Goal: Information Seeking & Learning: Learn about a topic

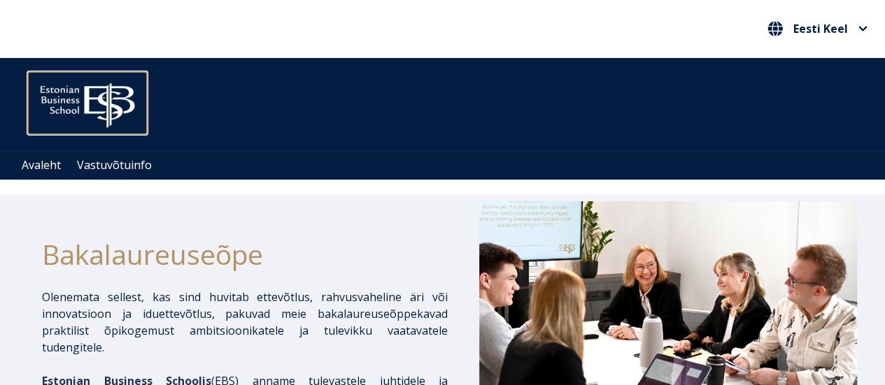
click at [83, 113] on img at bounding box center [87, 102] width 119 height 60
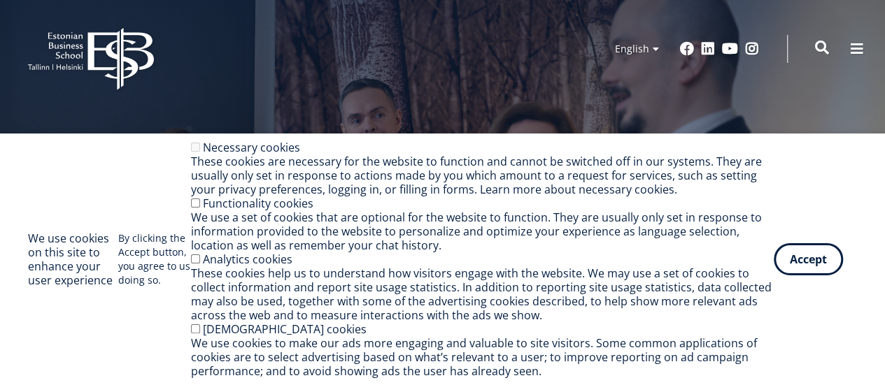
click at [820, 44] on span at bounding box center [822, 48] width 14 height 14
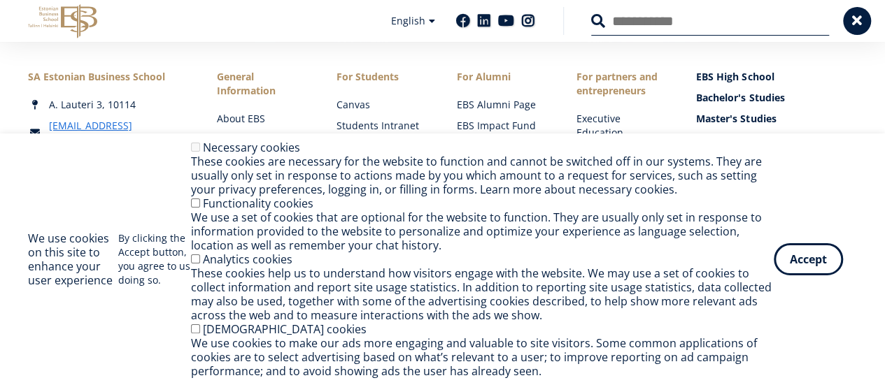
click at [776, 16] on input "Search" at bounding box center [710, 20] width 238 height 29
type input "**********"
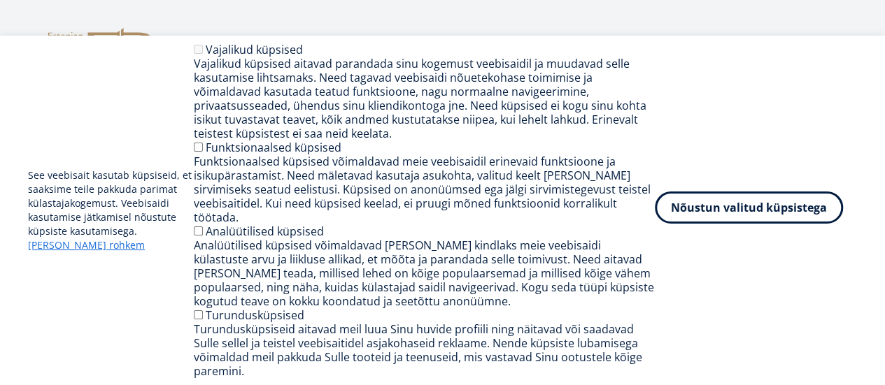
click at [722, 224] on button "Nõustun valitud küpsistega" at bounding box center [749, 208] width 188 height 32
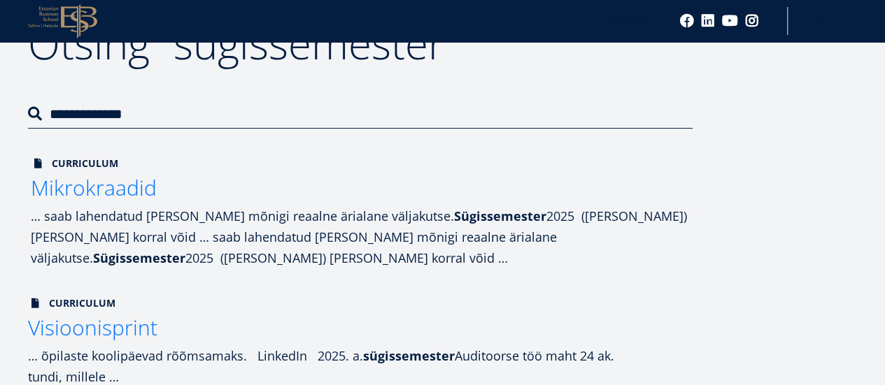
scroll to position [184, 0]
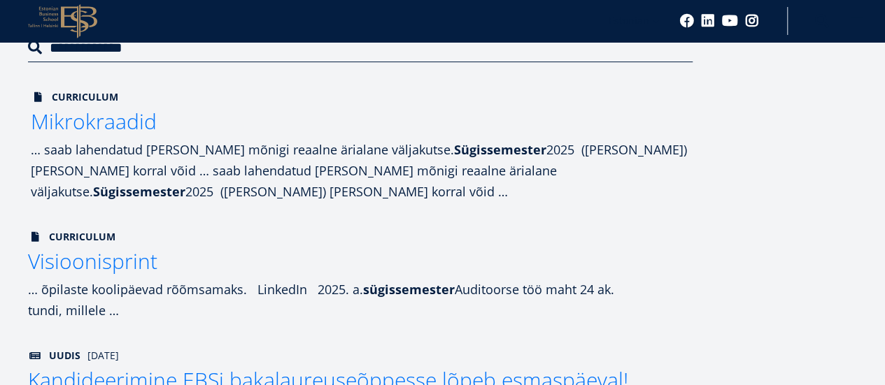
click at [120, 129] on span "Mikrokraadid" at bounding box center [94, 121] width 126 height 29
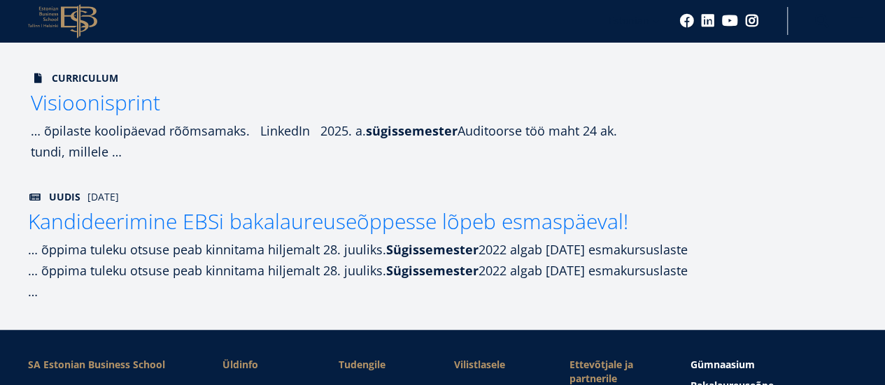
scroll to position [0, 0]
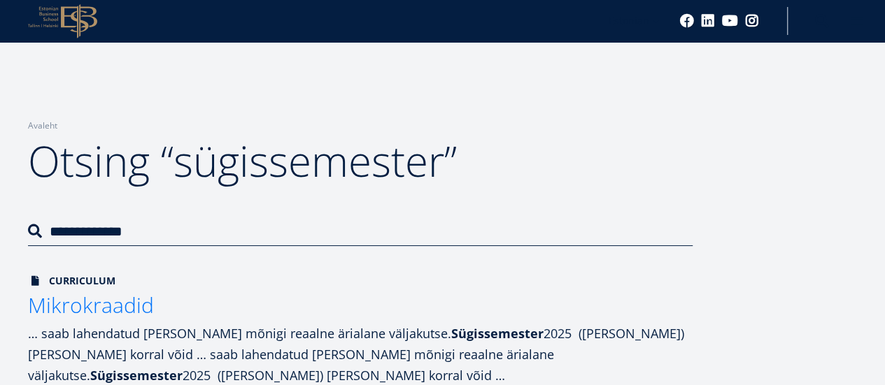
click at [49, 20] on icon at bounding box center [50, 18] width 15 height 3
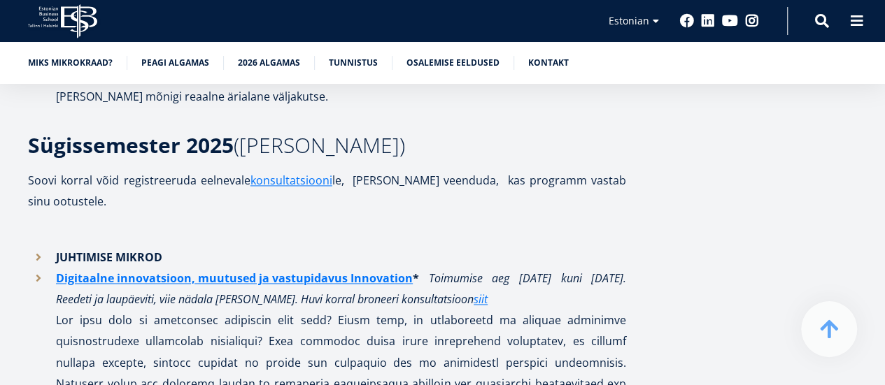
scroll to position [964, 0]
